Goal: Transaction & Acquisition: Purchase product/service

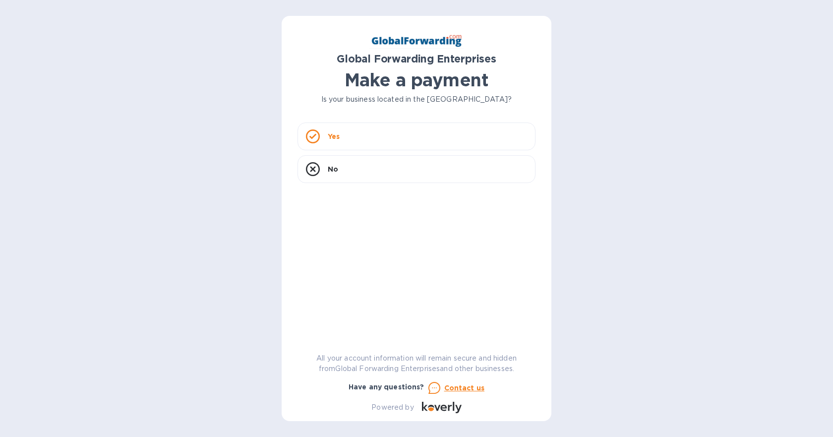
drag, startPoint x: 380, startPoint y: 138, endPoint x: 258, endPoint y: 128, distance: 122.8
click at [380, 138] on div "Yes" at bounding box center [416, 136] width 238 height 28
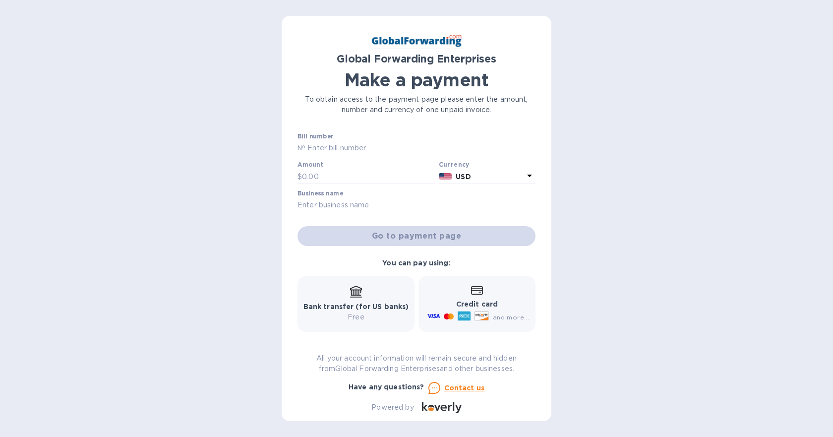
click at [500, 304] on p "Credit card" at bounding box center [477, 304] width 104 height 10
click at [300, 297] on div "Bank transfer (for US banks) Free" at bounding box center [355, 304] width 117 height 56
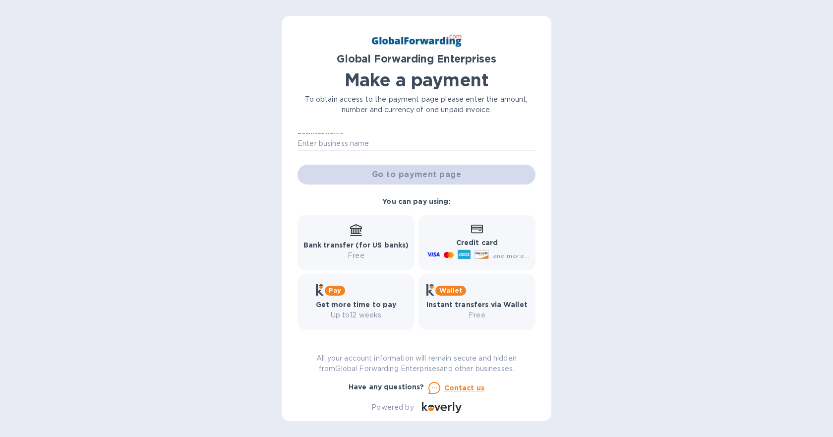
scroll to position [64, 0]
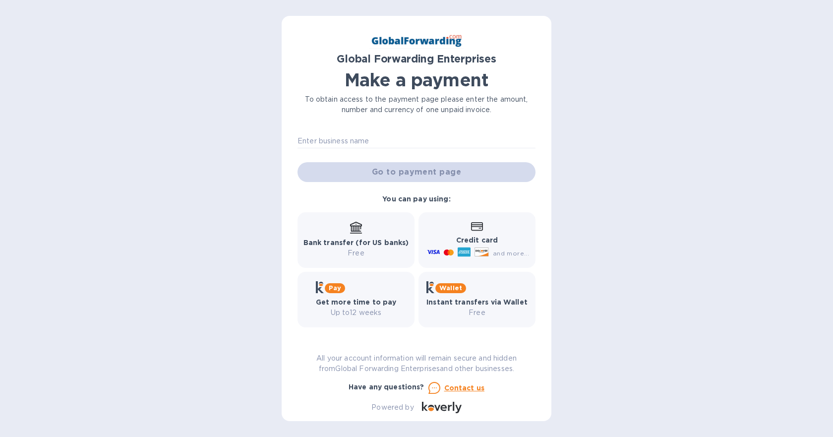
click at [503, 250] on span "and more..." at bounding box center [511, 252] width 36 height 7
click at [481, 232] on div "Credit card and more..." at bounding box center [477, 240] width 104 height 38
click at [474, 230] on icon at bounding box center [477, 226] width 12 height 8
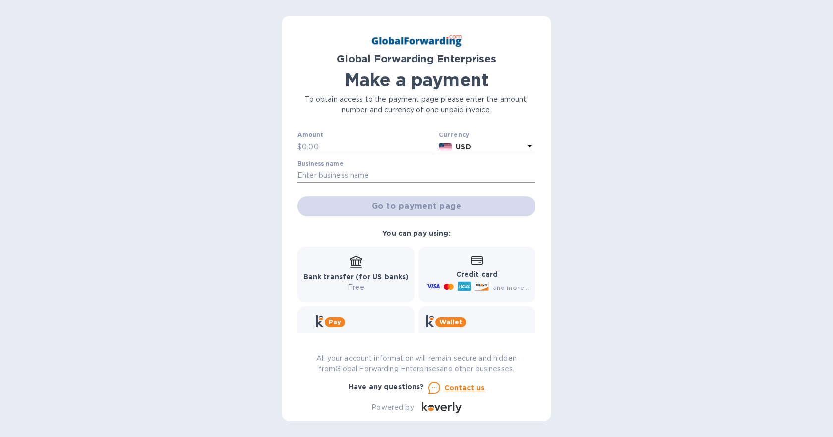
scroll to position [0, 0]
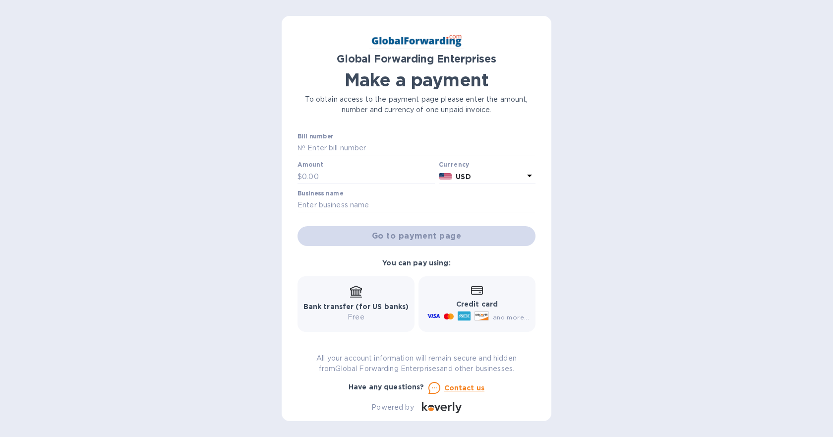
click at [320, 143] on input "text" at bounding box center [420, 148] width 230 height 15
click at [346, 145] on input "text" at bounding box center [420, 148] width 230 height 15
type input "79638181"
click at [362, 166] on div "Amount $" at bounding box center [365, 172] width 137 height 23
click at [357, 174] on input "text" at bounding box center [368, 176] width 133 height 15
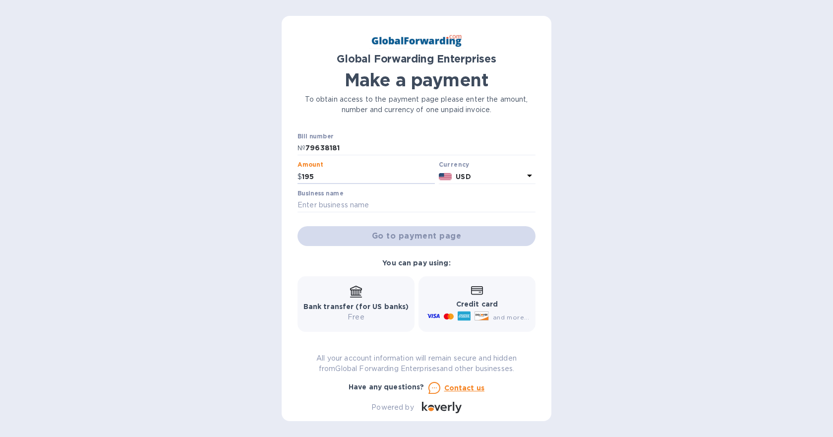
type input "195"
click at [261, 164] on div "Global Forwarding Enterprises Make a payment To obtain access to the payment pa…" at bounding box center [416, 218] width 833 height 437
click at [316, 142] on input "79638181" at bounding box center [420, 148] width 230 height 15
